Goal: Transaction & Acquisition: Purchase product/service

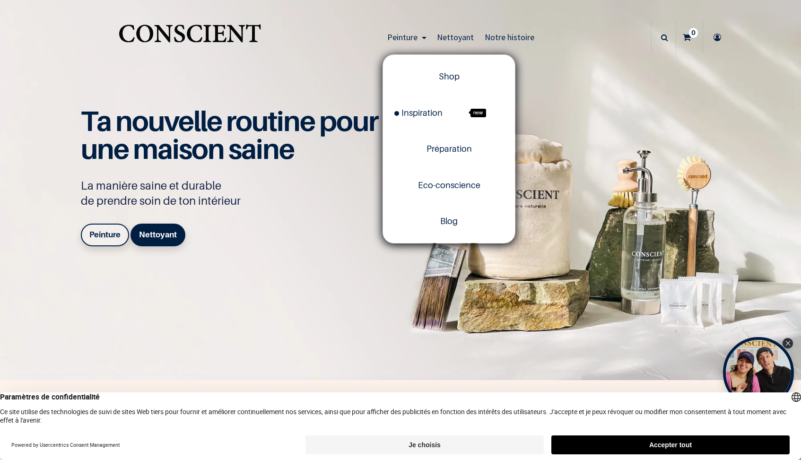
click at [415, 35] on span "Peinture" at bounding box center [402, 37] width 30 height 11
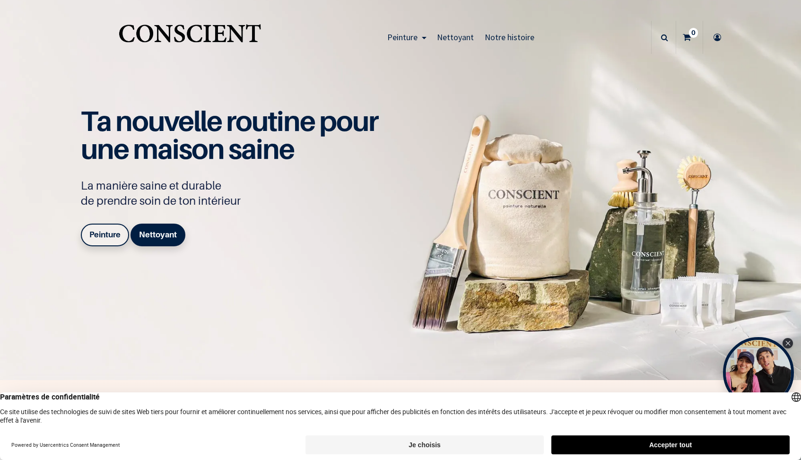
click at [423, 40] on link "Peinture" at bounding box center [407, 37] width 50 height 33
click at [95, 230] on b "Peinture" at bounding box center [104, 234] width 31 height 9
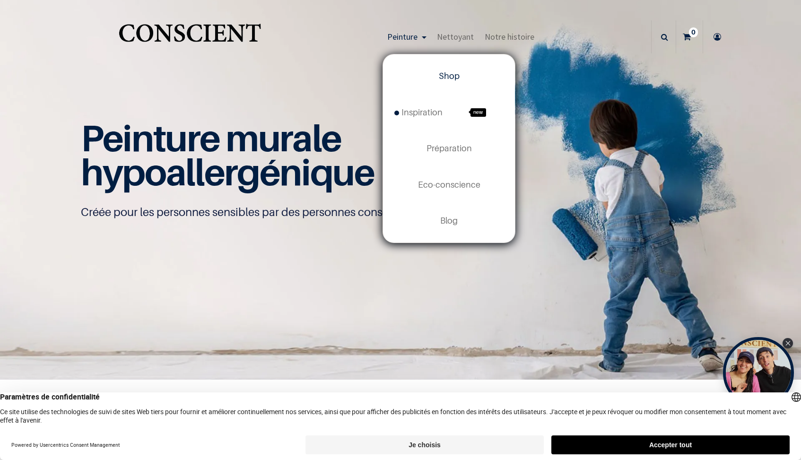
click at [435, 79] on link "Shop" at bounding box center [449, 76] width 132 height 36
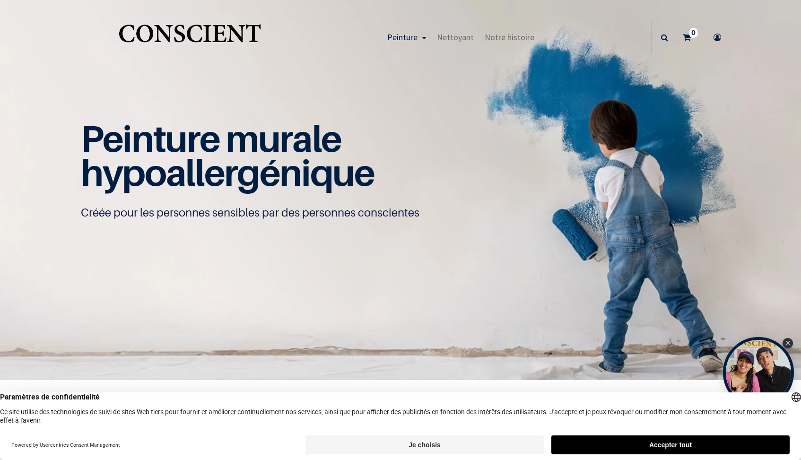
click at [408, 38] on span "Peinture" at bounding box center [402, 37] width 30 height 11
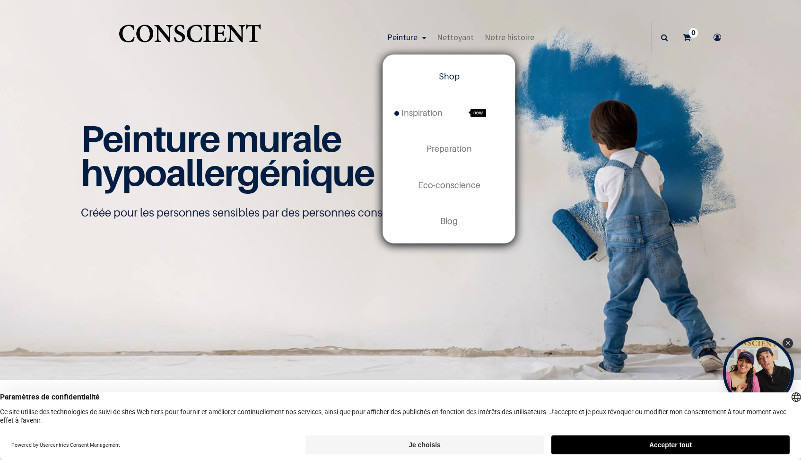
click at [450, 75] on span "Shop" at bounding box center [449, 76] width 21 height 10
